Goal: Transaction & Acquisition: Purchase product/service

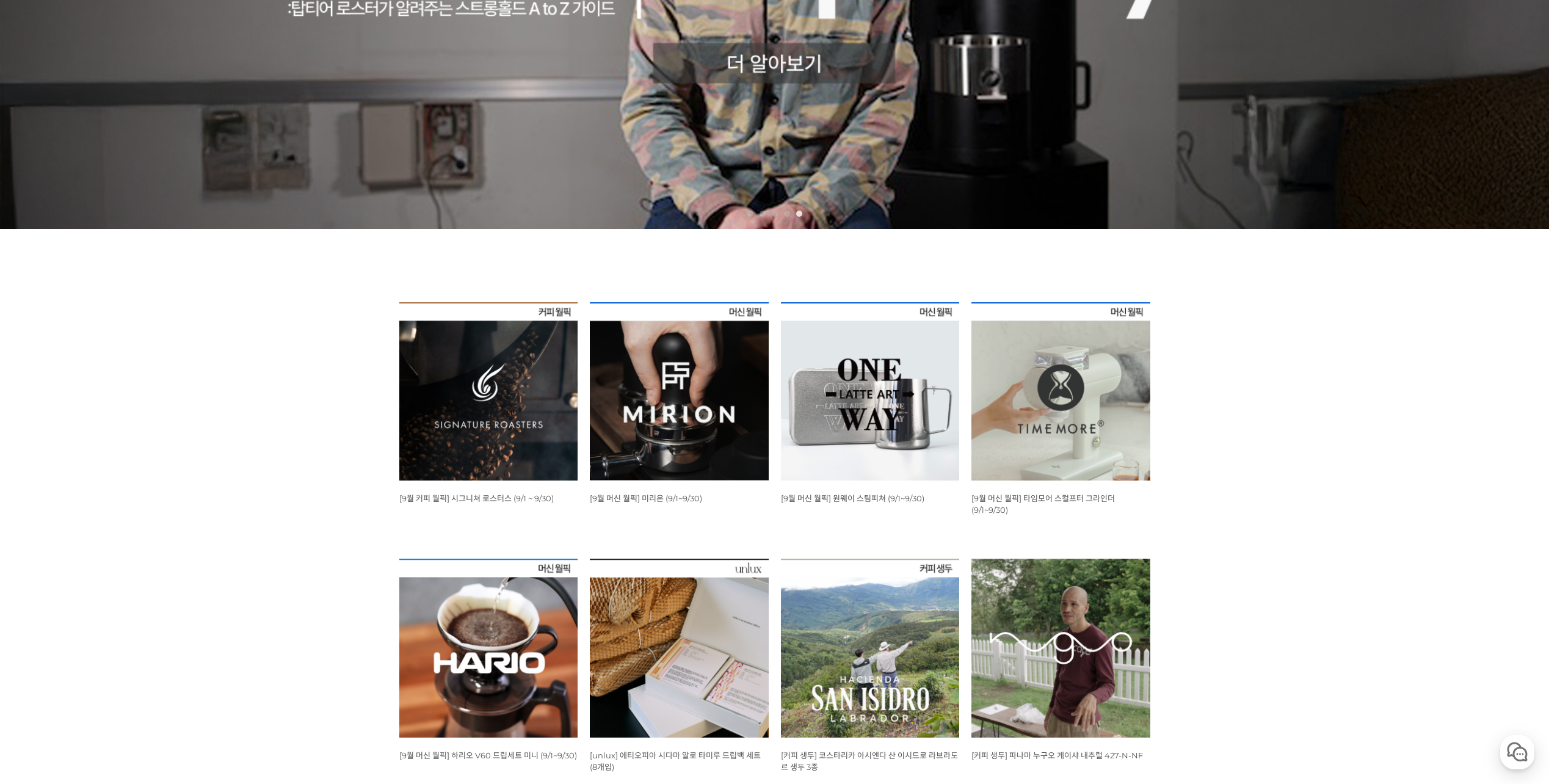
scroll to position [366, 0]
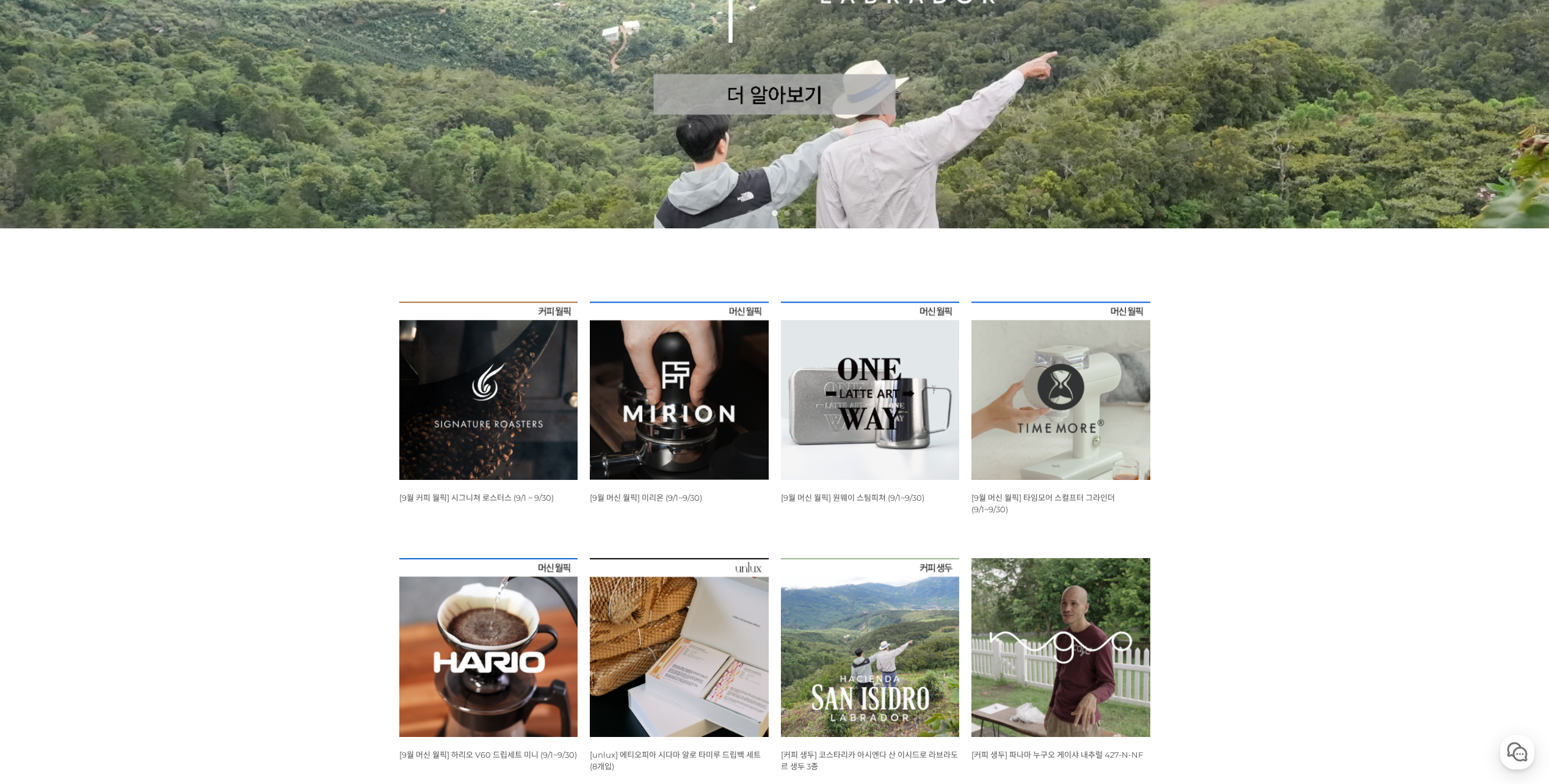
click at [524, 652] on img at bounding box center [488, 648] width 179 height 179
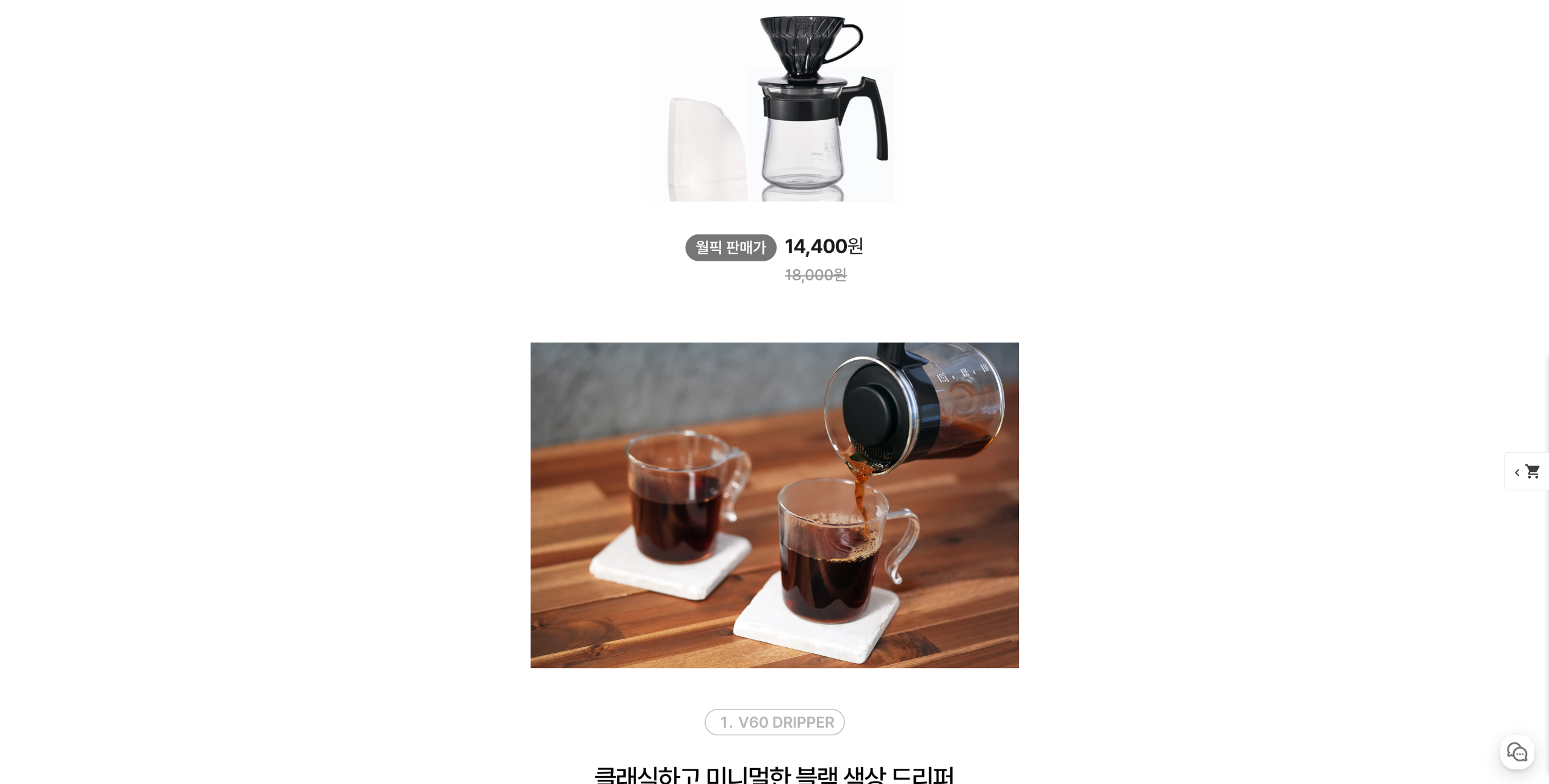
scroll to position [1710, 0]
